Goal: Task Accomplishment & Management: Manage account settings

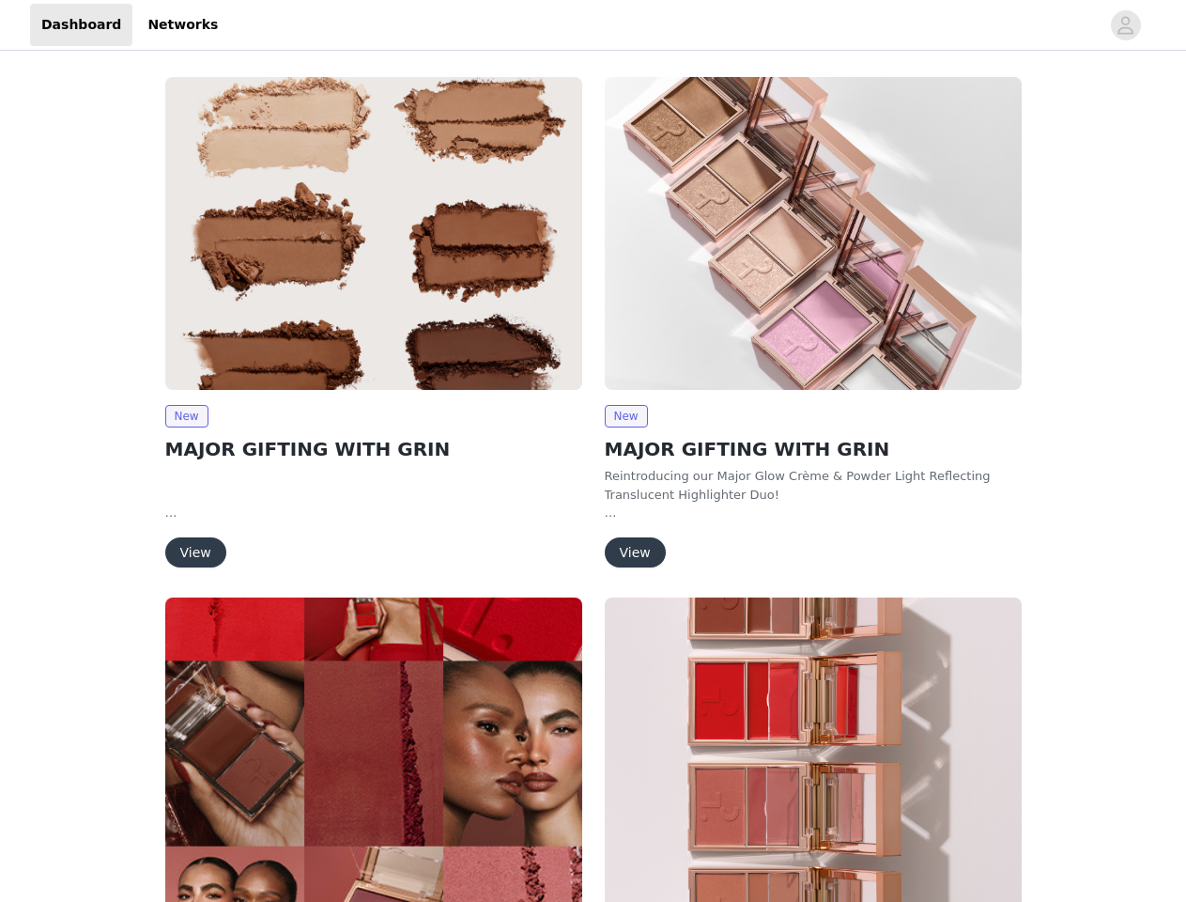
click at [594, 451] on div "New MAJOR GIFTING WITH GRIN Reintroducing our Major Glow Crème & Powder Light R…" at bounding box center [814, 326] width 440 height 520
click at [593, 25] on div at bounding box center [664, 25] width 871 height 42
click at [1126, 25] on icon "avatar" at bounding box center [1126, 25] width 18 height 30
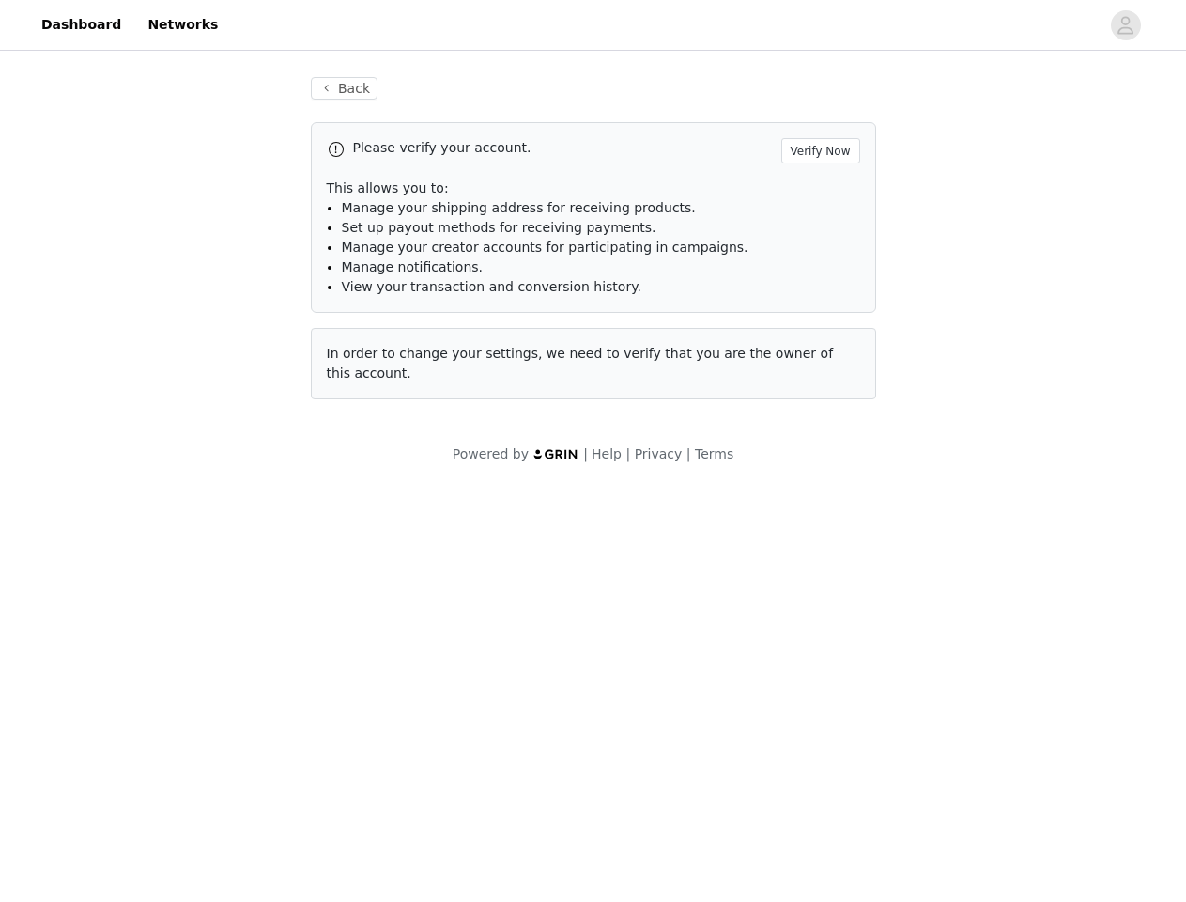
click at [374, 233] on span "Set up payout methods for receiving payments." at bounding box center [499, 227] width 315 height 15
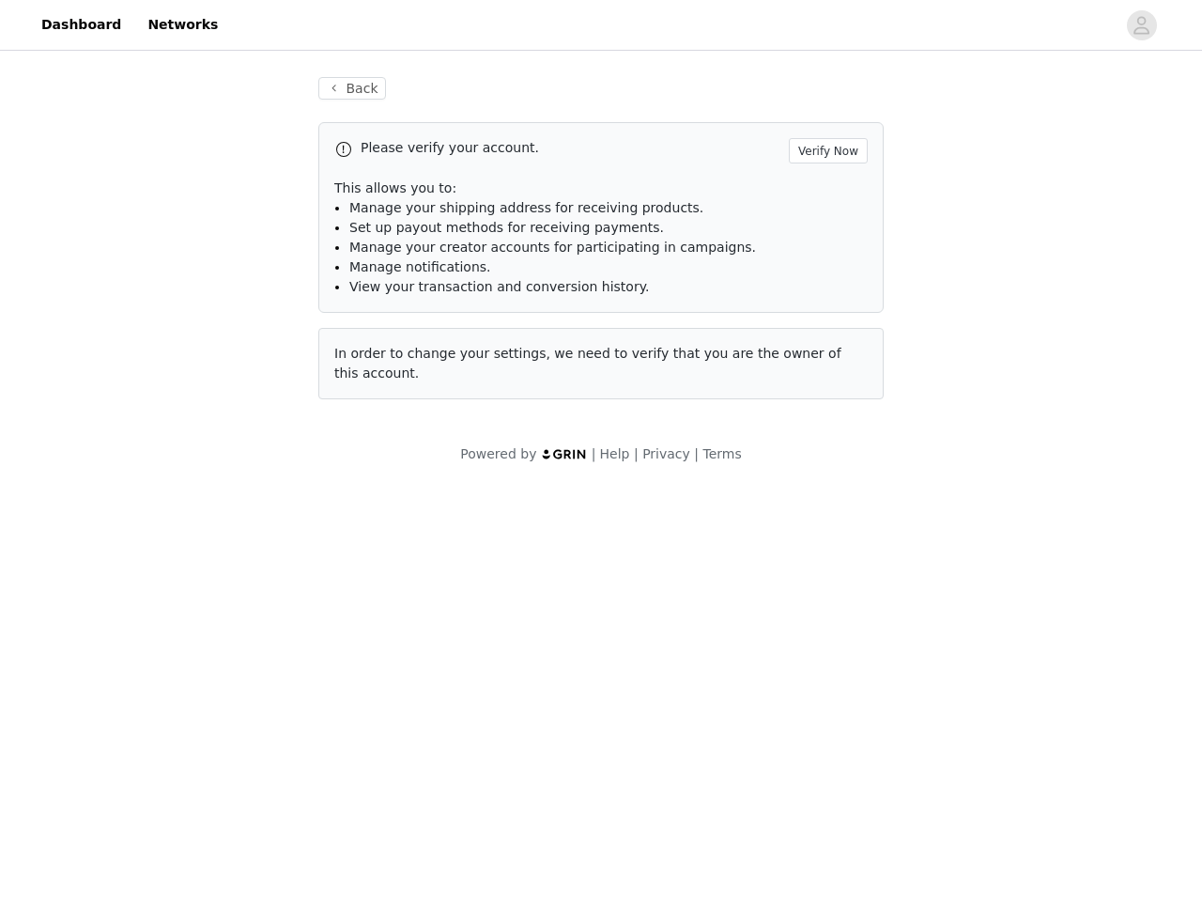
click at [186, 416] on div "Back Please verify your account. Verify Now This allows you to: Manage your shi…" at bounding box center [601, 270] width 1202 height 432
click at [194, 552] on body "Dashboard Networks Back Please verify your account. Verify Now This allows you …" at bounding box center [601, 451] width 1202 height 902
click at [814, 233] on li "Set up payout methods for receiving payments." at bounding box center [608, 228] width 519 height 20
click at [626, 416] on div "Back Please verify your account. Verify Now This allows you to: Manage your shi…" at bounding box center [601, 249] width 611 height 390
click at [634, 552] on body "Dashboard Networks Back Please verify your account. Verify Now This allows you …" at bounding box center [601, 451] width 1202 height 902
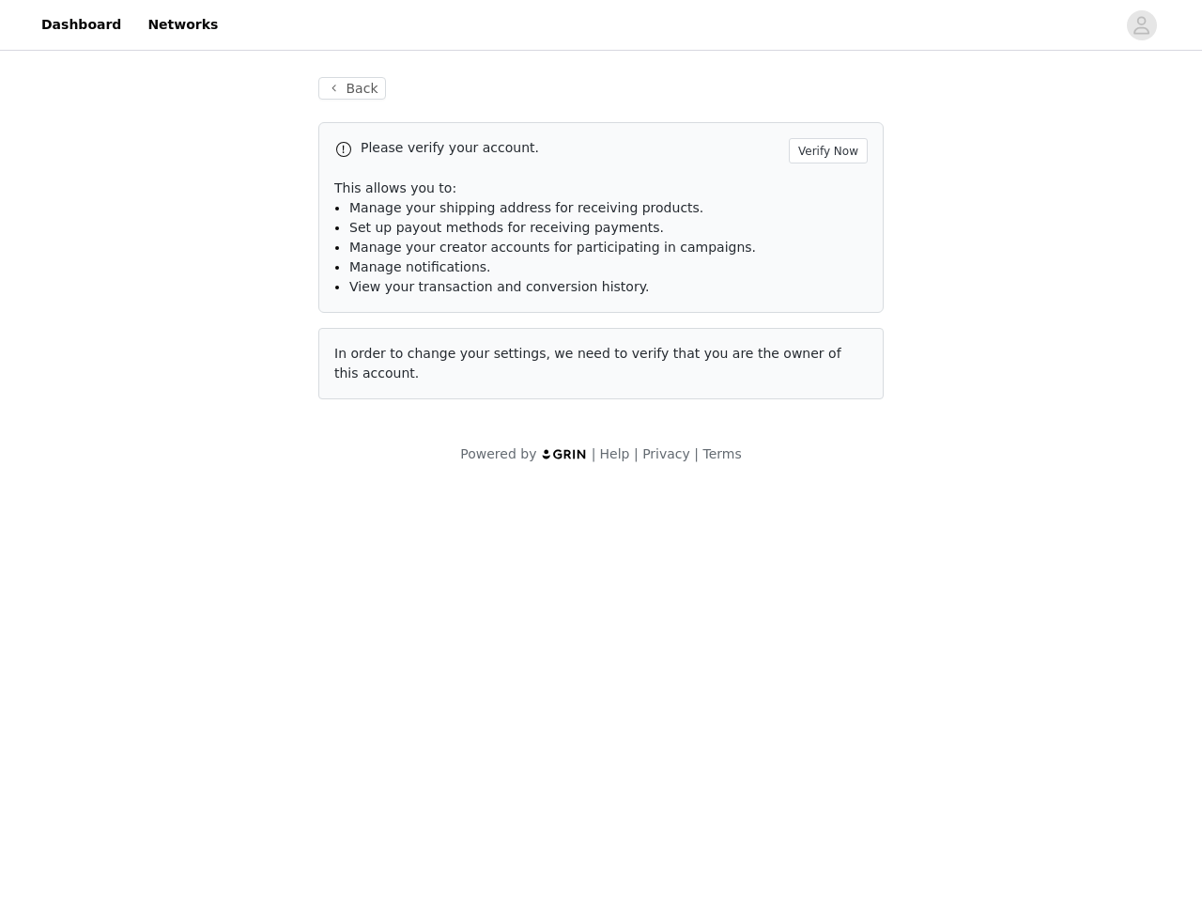
click at [374, 750] on body "Dashboard Networks Back Please verify your account. Verify Now This allows you …" at bounding box center [601, 451] width 1202 height 902
